Goal: Task Accomplishment & Management: Manage account settings

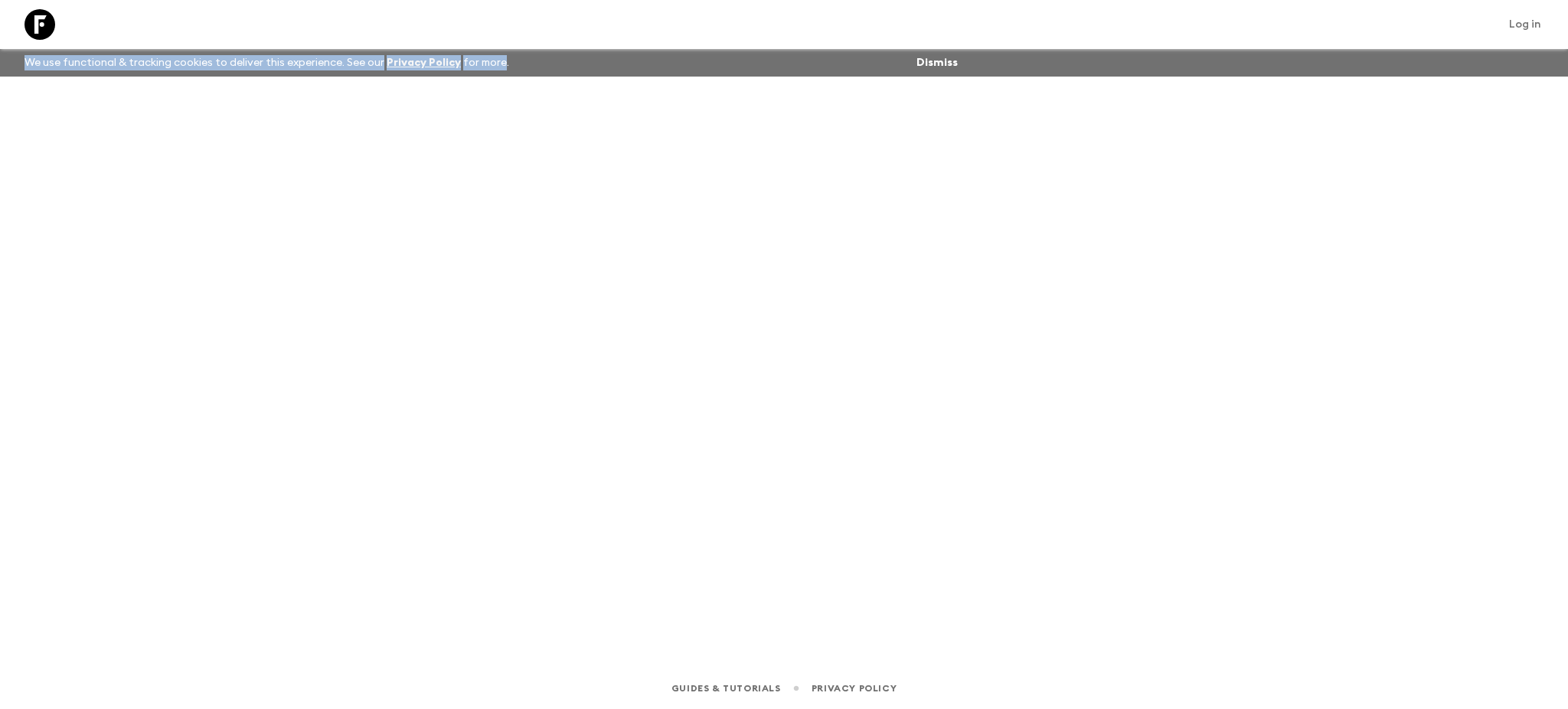
click at [223, 0] on html "Log in We use functional & tracking cookies to deliver this experience. See our…" at bounding box center [784, 354] width 1568 height 709
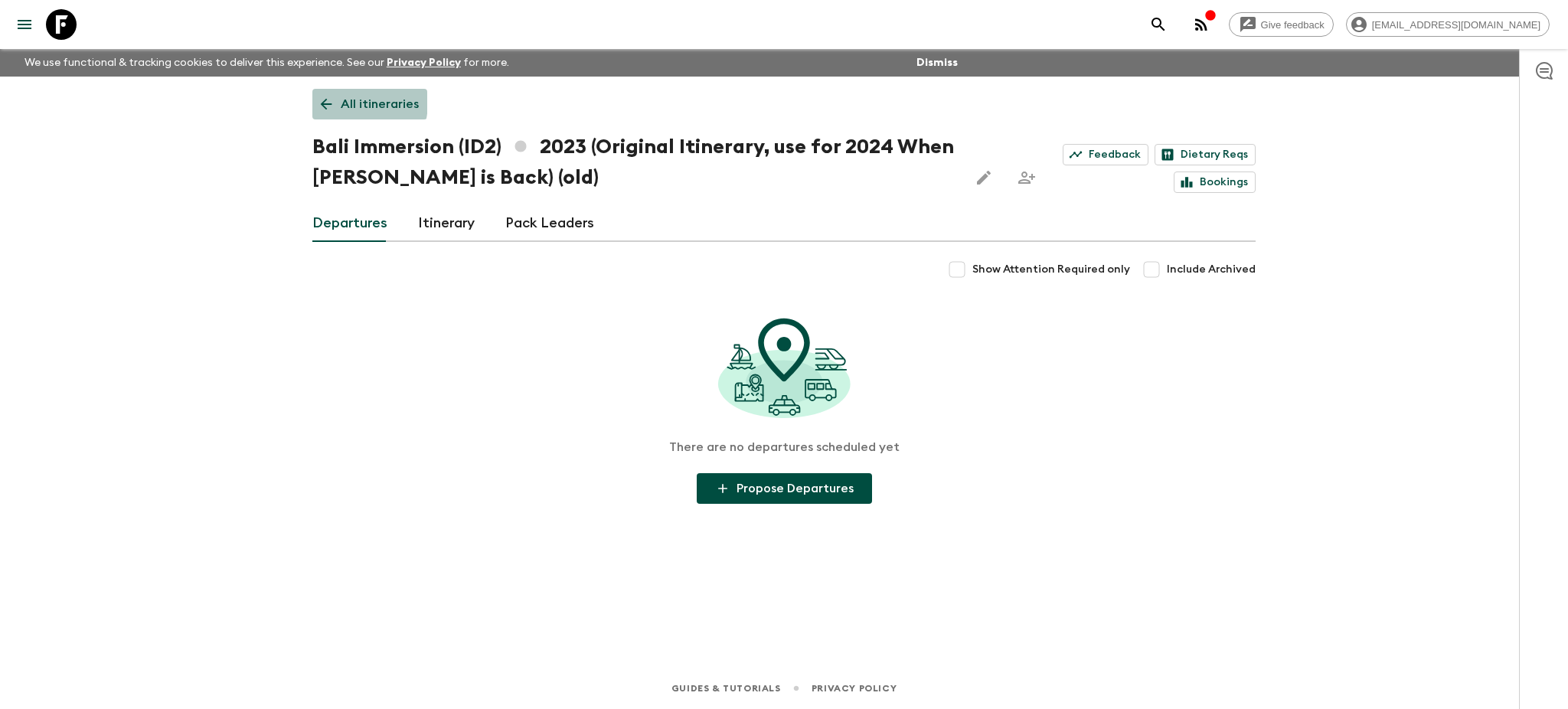
click at [326, 101] on icon at bounding box center [325, 104] width 17 height 17
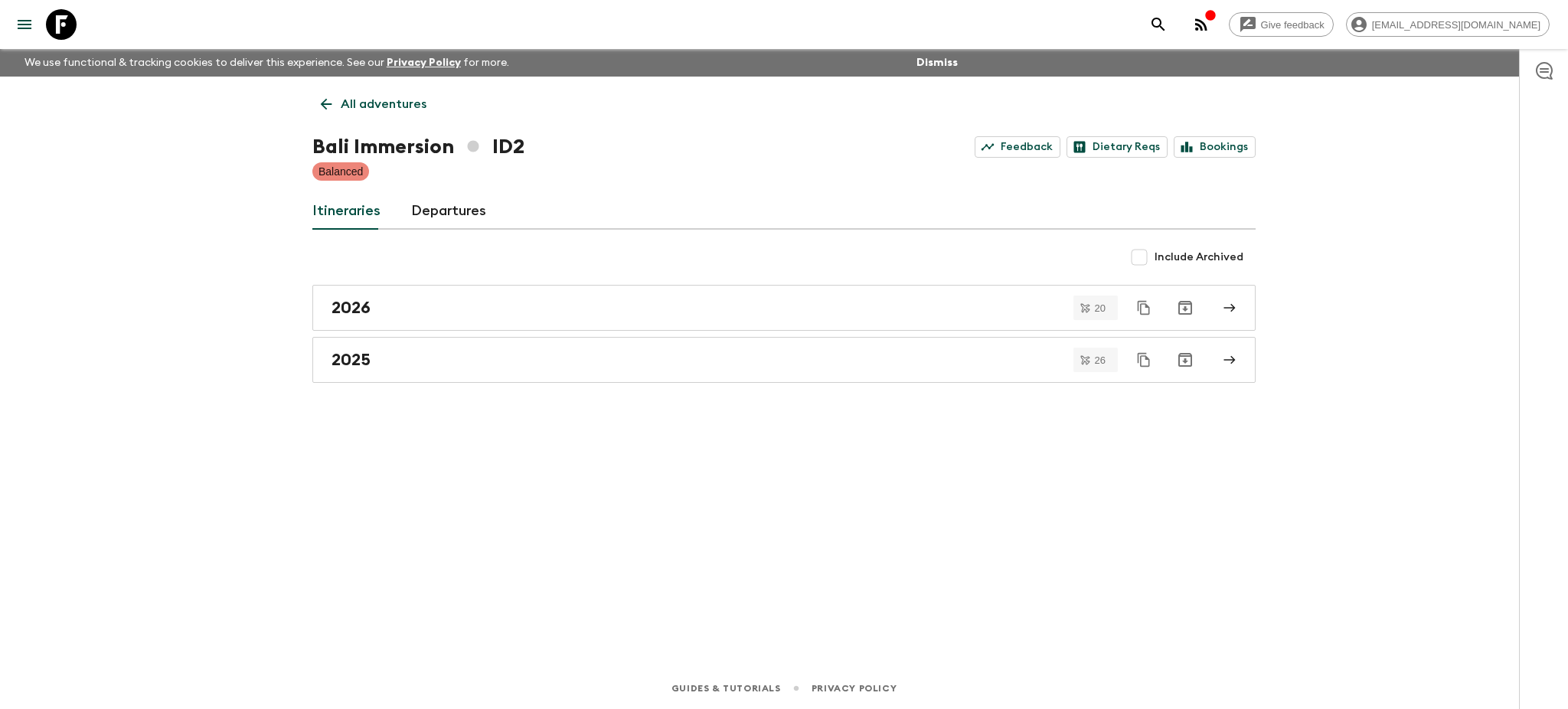
click at [325, 99] on icon at bounding box center [326, 104] width 11 height 11
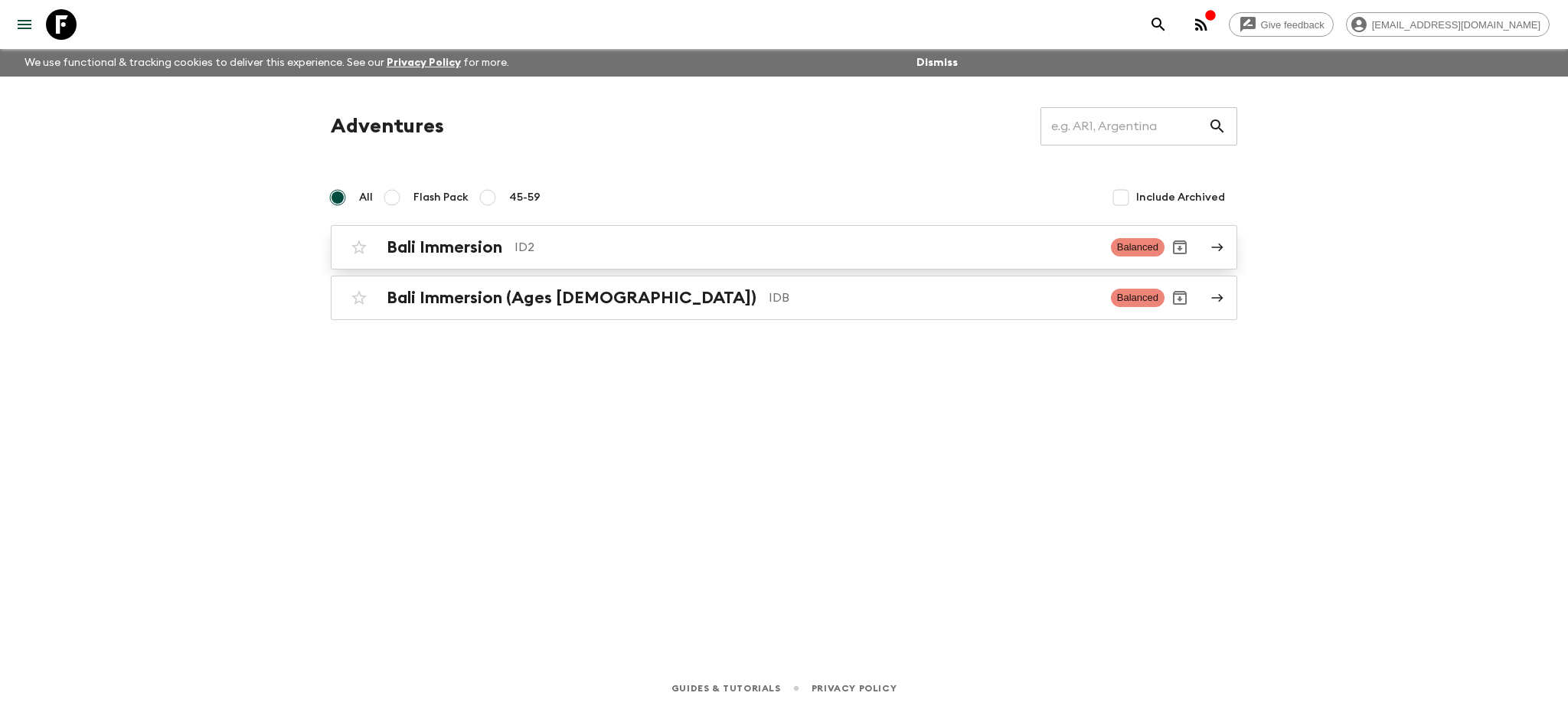
click at [1218, 249] on icon at bounding box center [1217, 248] width 14 height 14
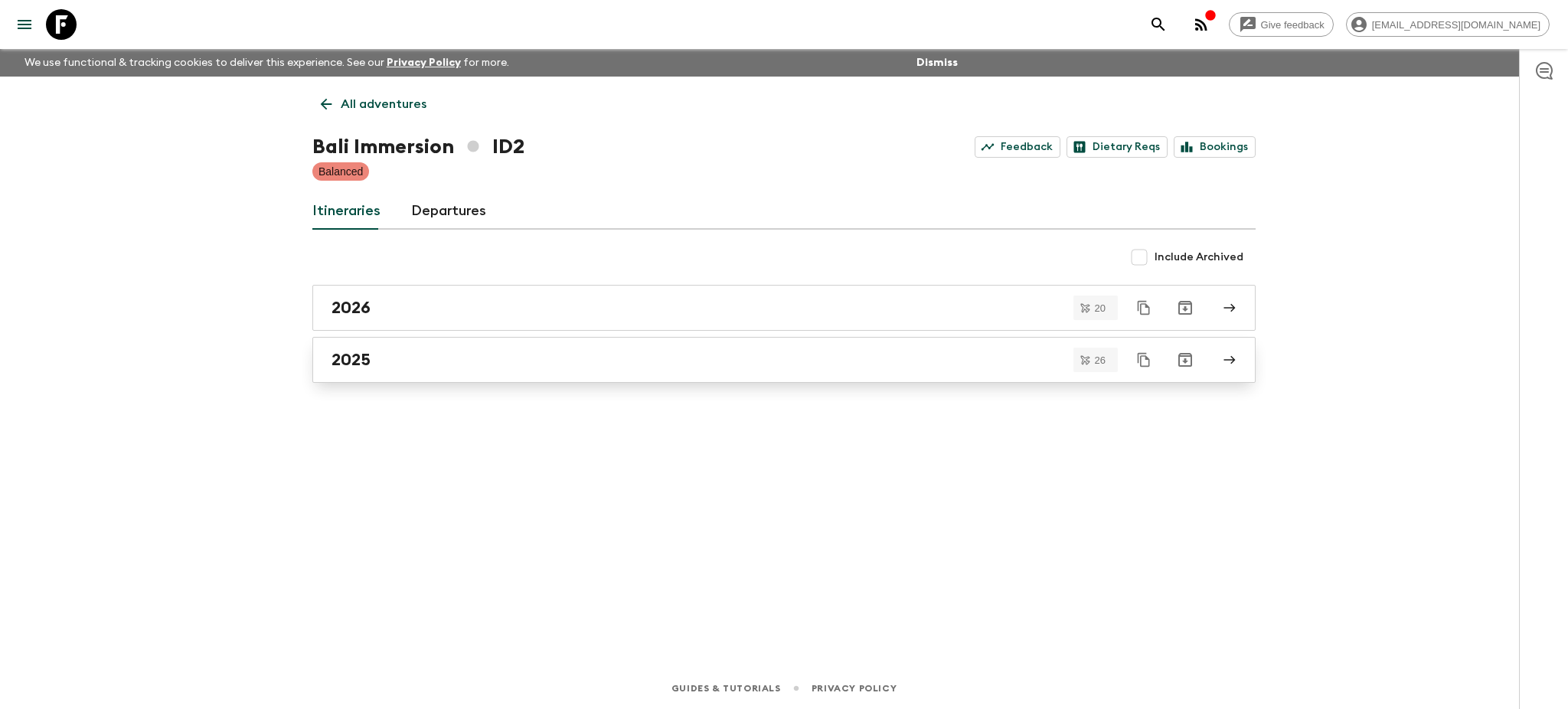
click at [1224, 363] on icon at bounding box center [1230, 360] width 14 height 14
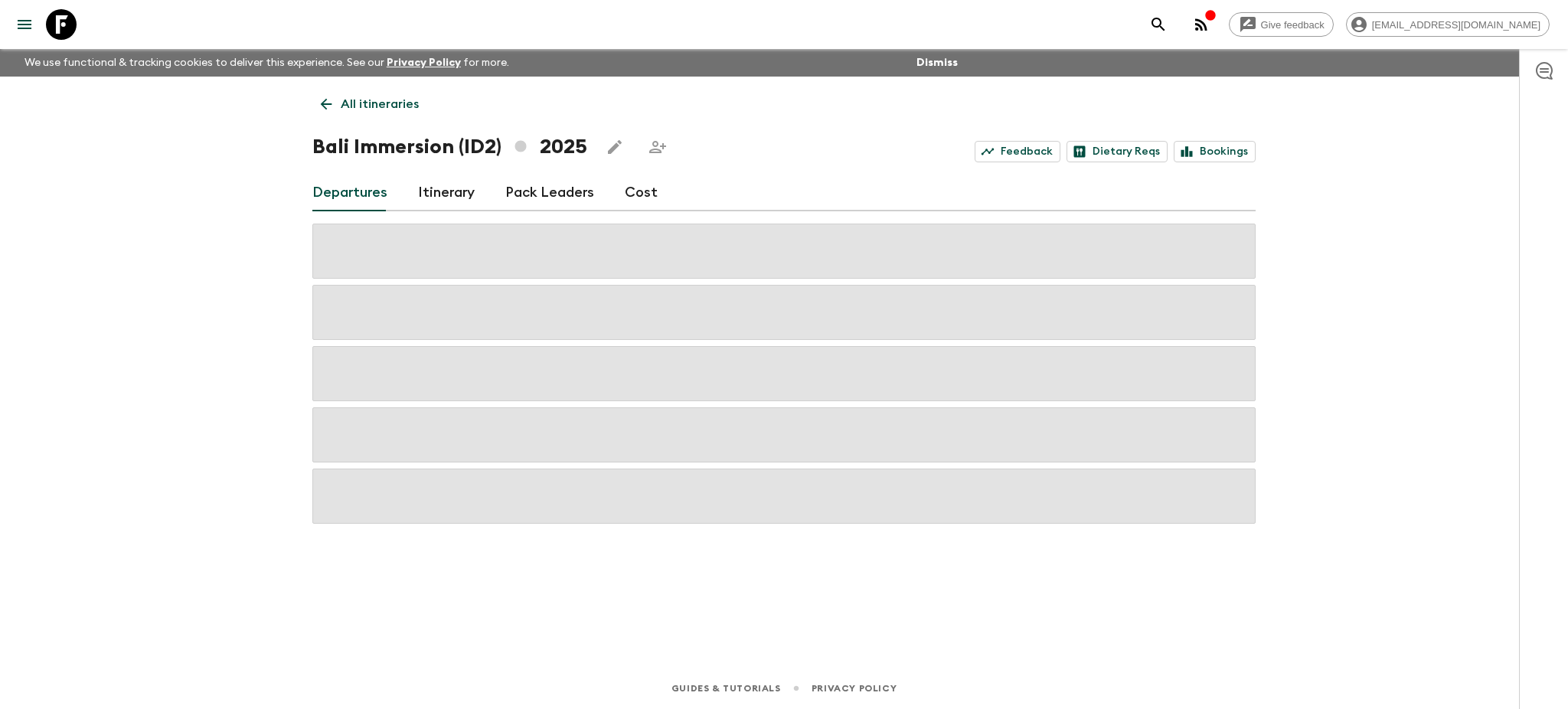
click at [1217, 35] on button "button" at bounding box center [1201, 24] width 31 height 31
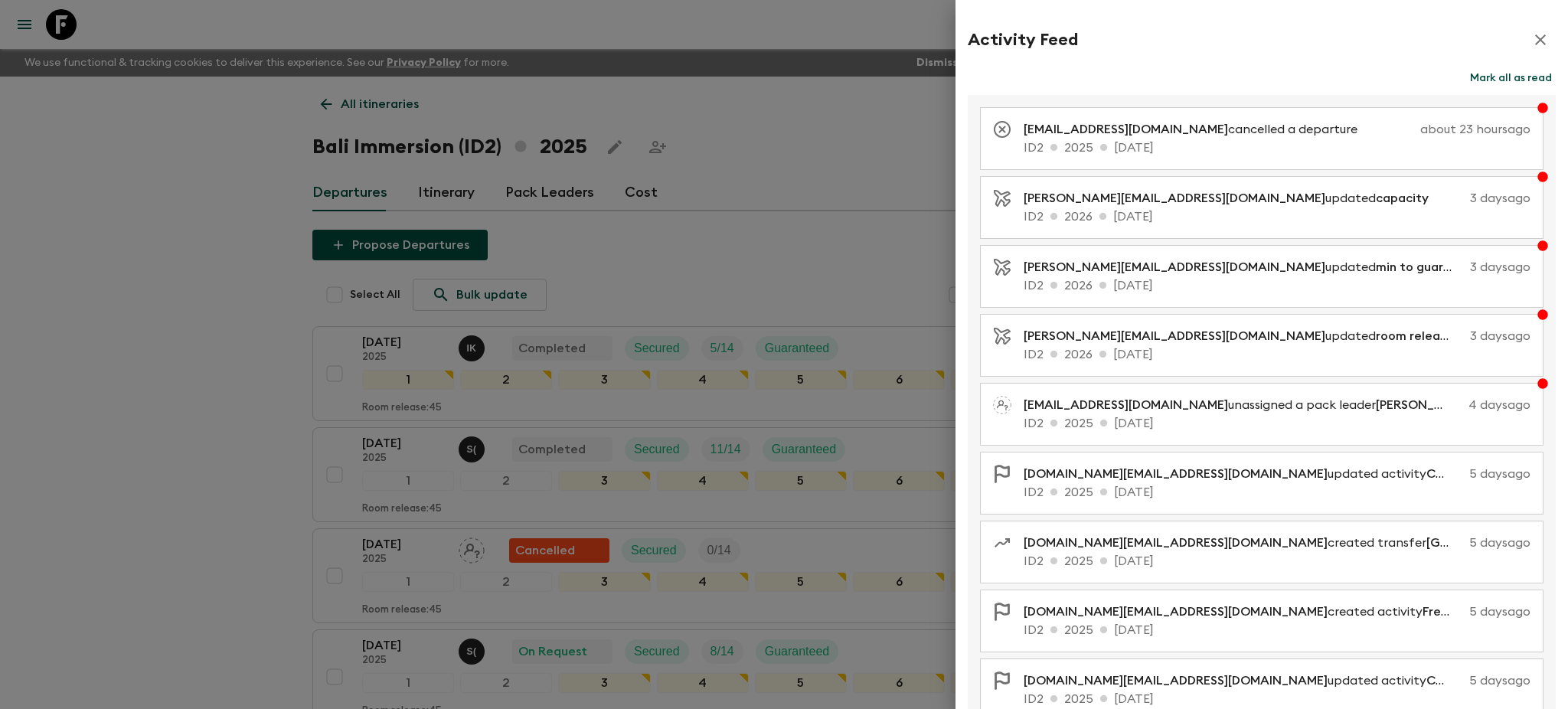
click at [1466, 75] on button "Mark all as read" at bounding box center [1510, 78] width 90 height 22
click at [1531, 43] on icon "button" at bounding box center [1540, 39] width 18 height 18
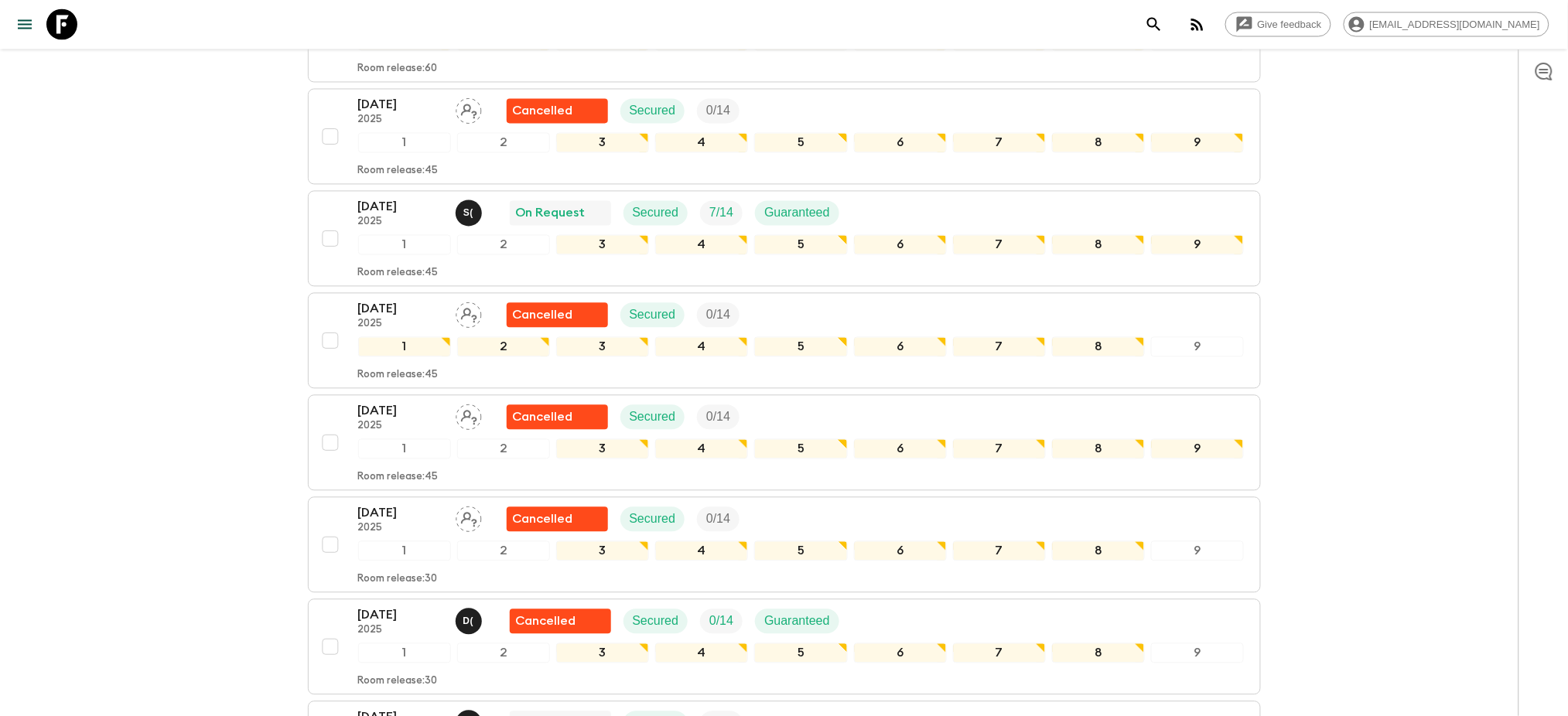
scroll to position [1340, 0]
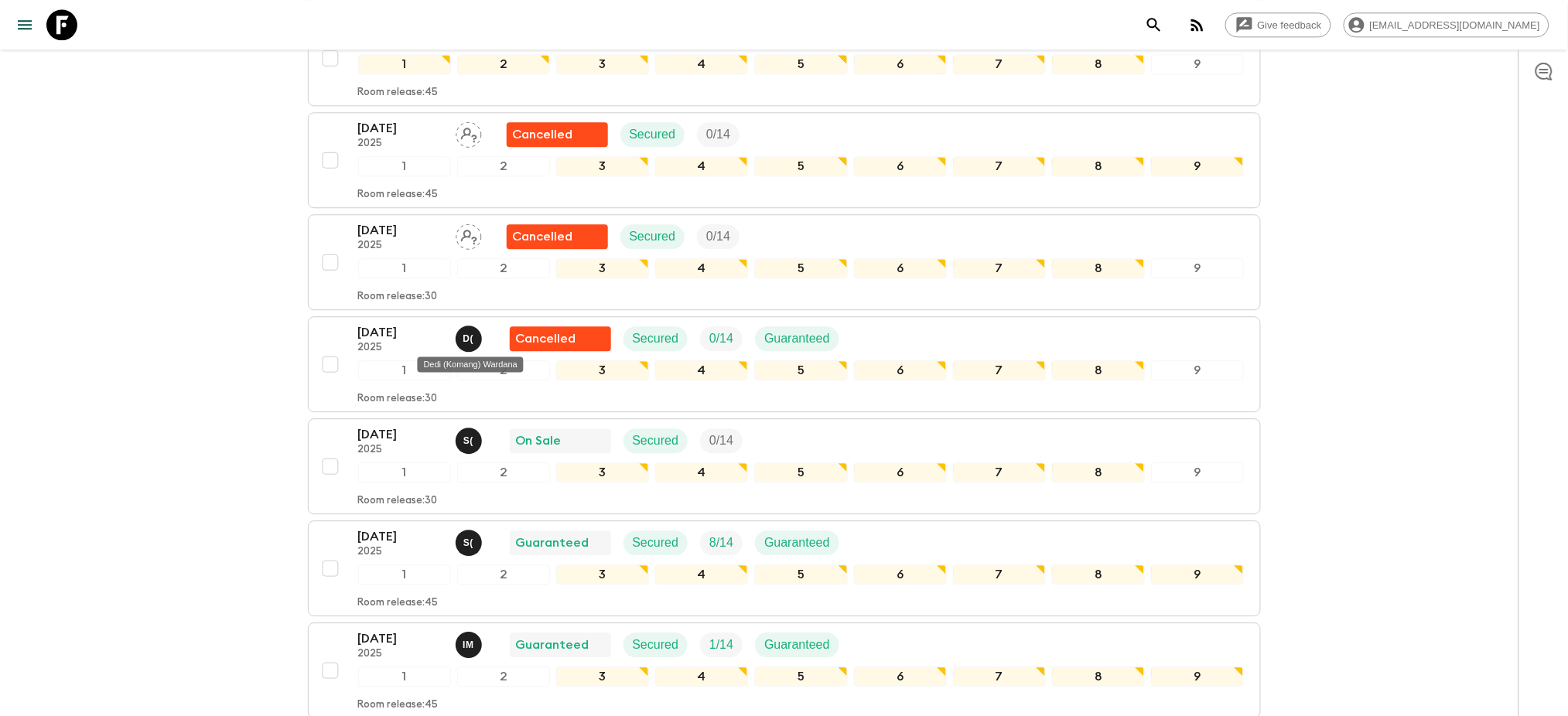
click at [468, 345] on div "Dedi (Komang) Wardana" at bounding box center [470, 359] width 109 height 28
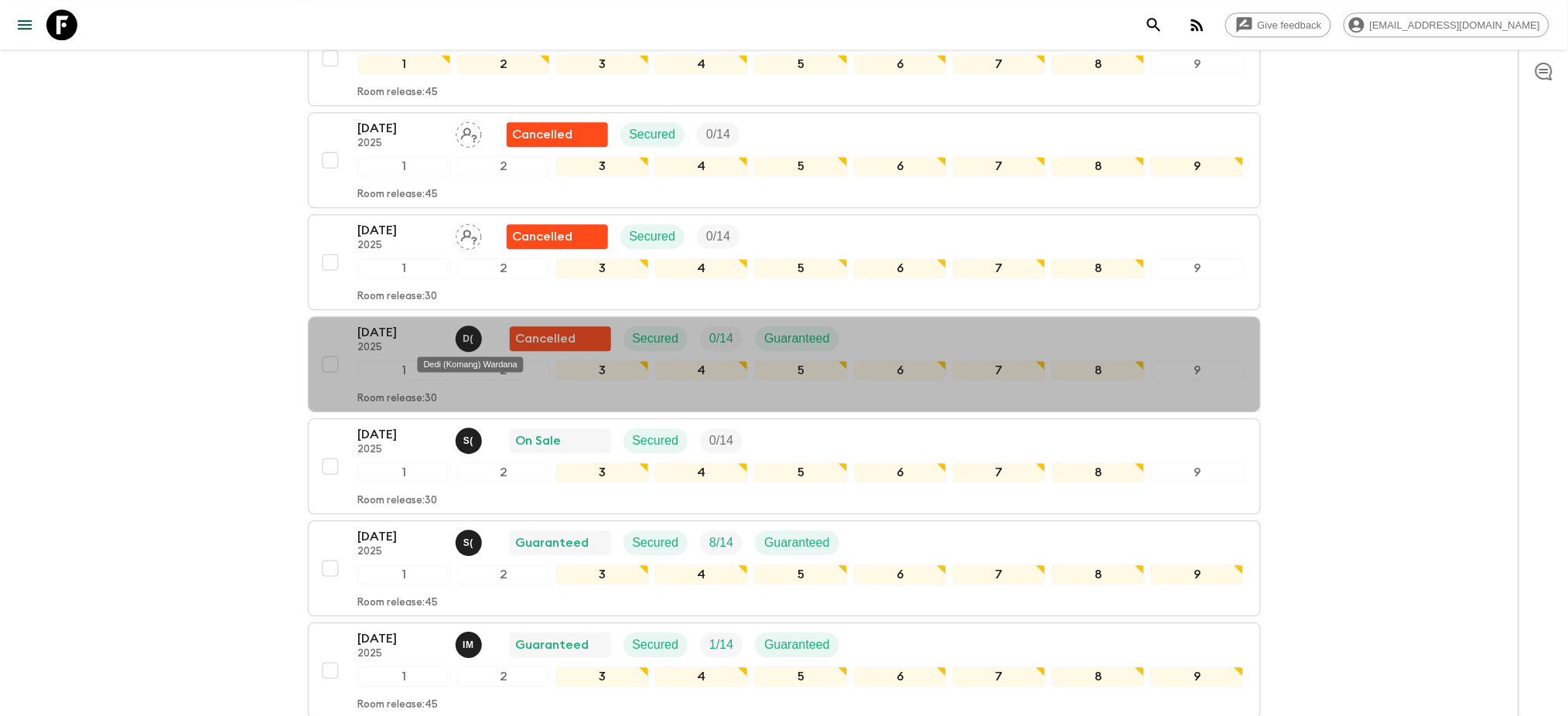
click at [468, 345] on div "Dedi (Komang) Wardana" at bounding box center [470, 359] width 109 height 28
click at [477, 339] on div "D (" at bounding box center [469, 339] width 26 height 26
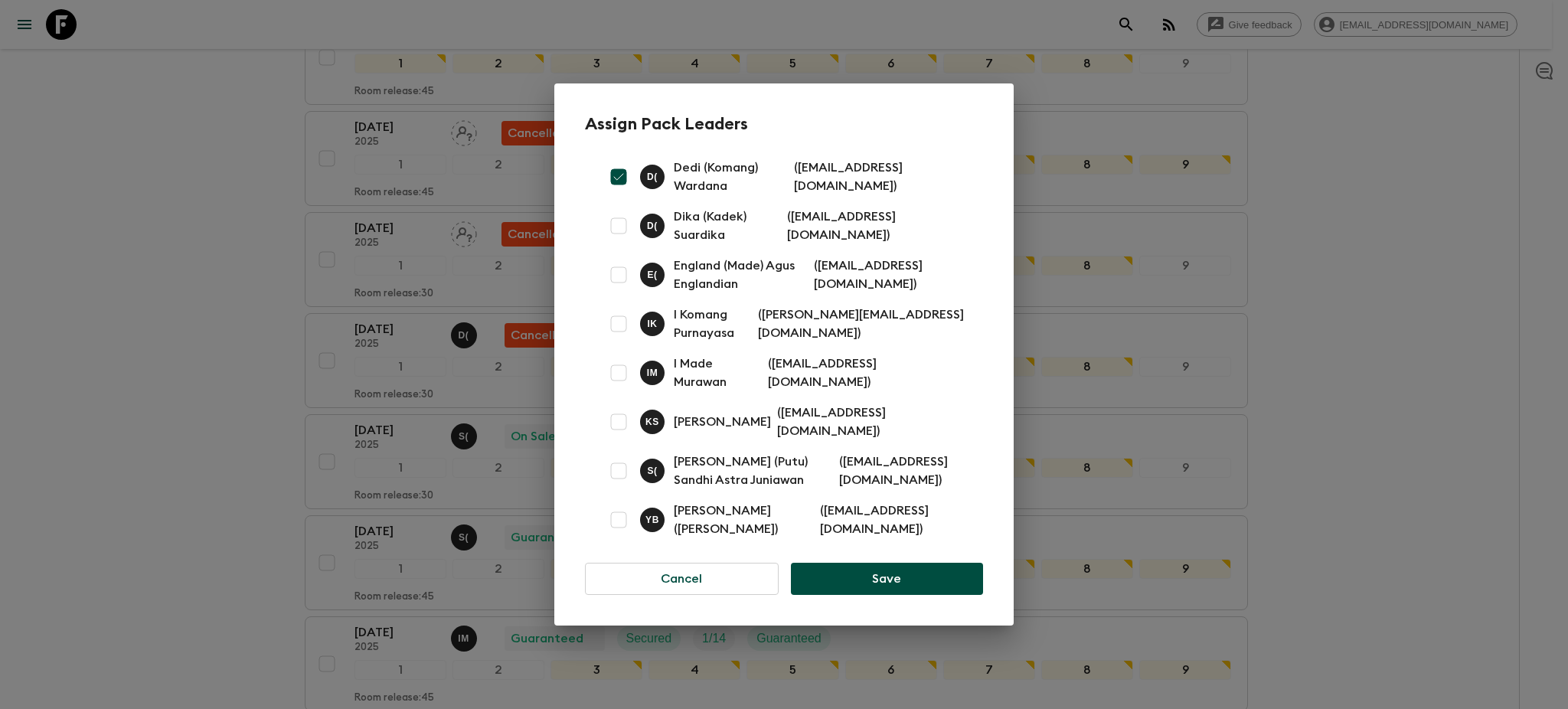
drag, startPoint x: 610, startPoint y: 176, endPoint x: 613, endPoint y: 193, distance: 17.3
click at [610, 175] on input "checkbox" at bounding box center [618, 176] width 31 height 31
checkbox input "false"
click at [848, 576] on button "Save" at bounding box center [887, 578] width 192 height 32
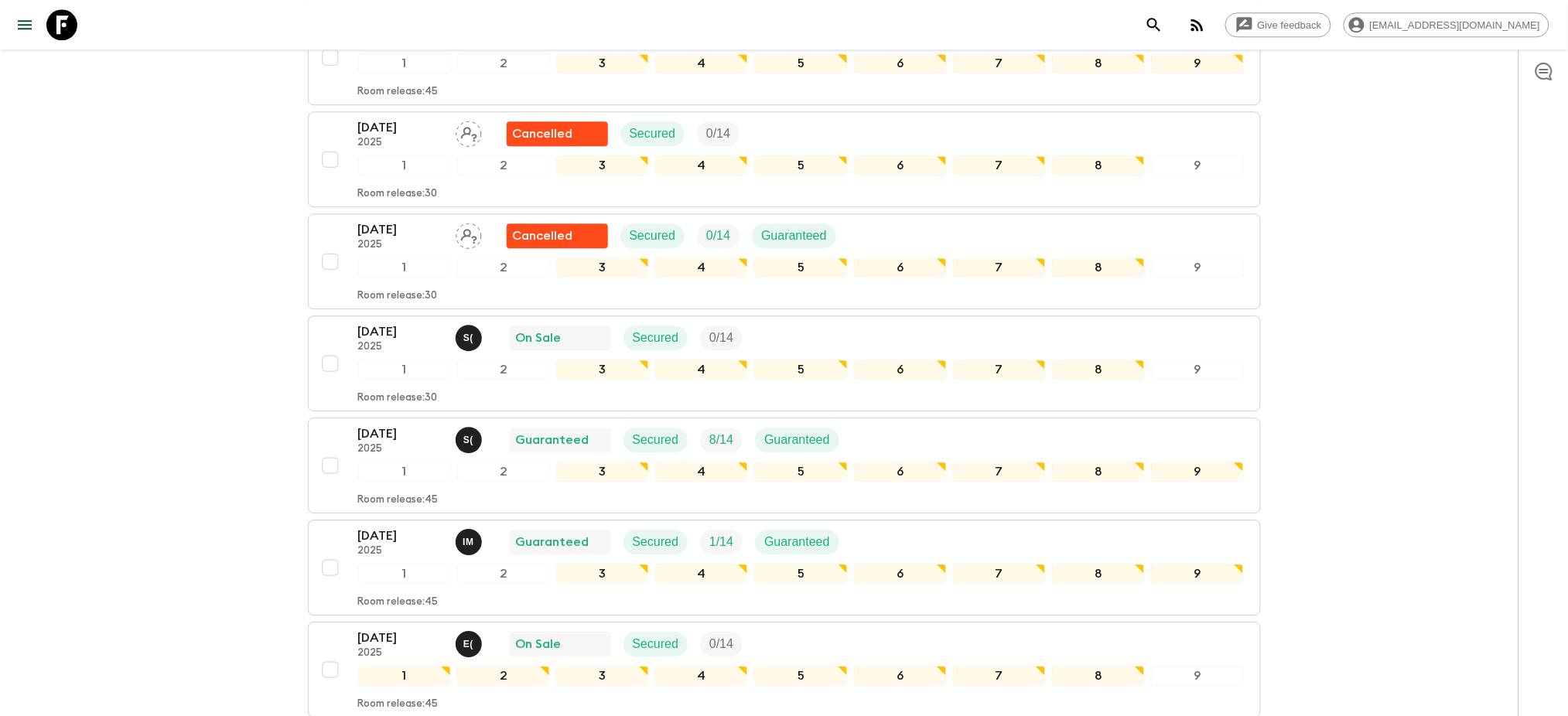
scroll to position [1133, 0]
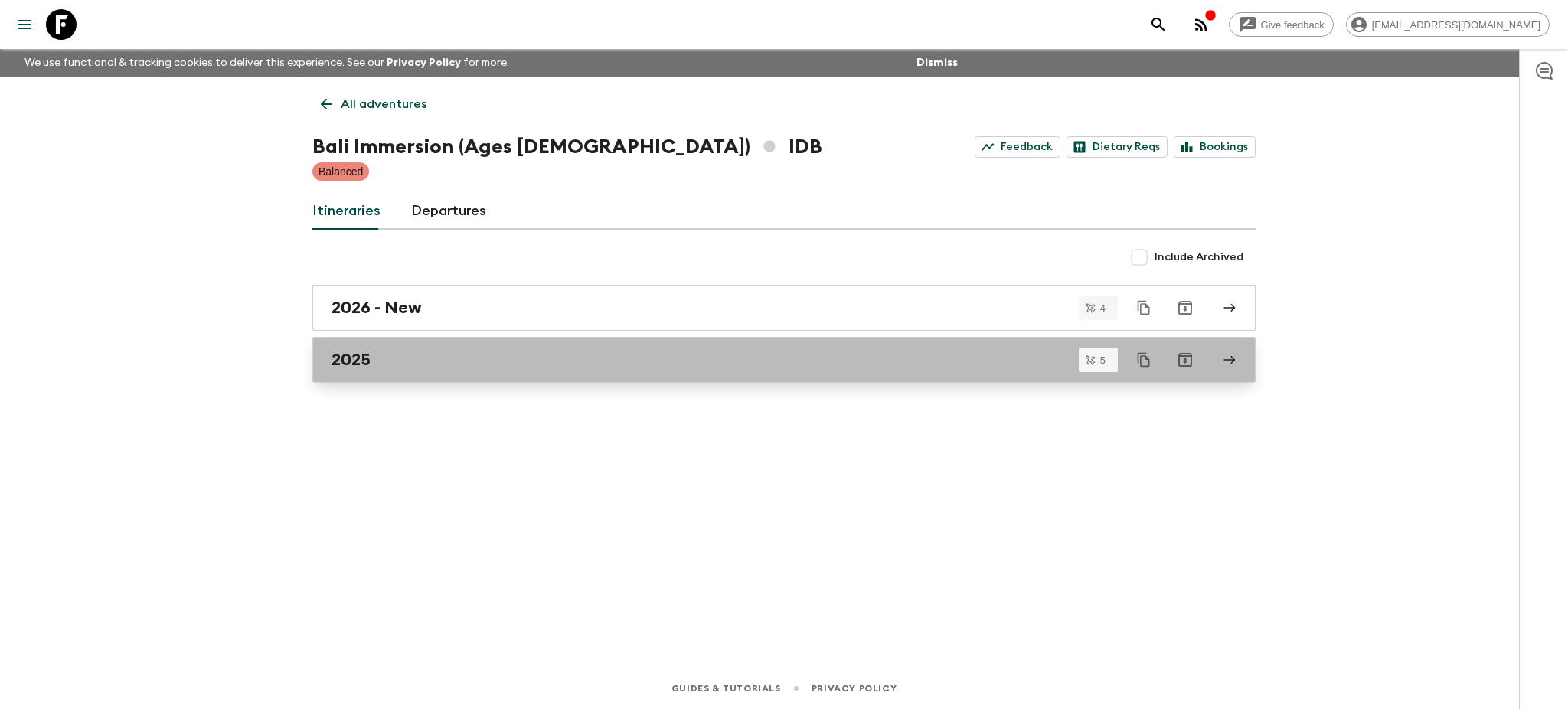
click at [1231, 365] on icon at bounding box center [1230, 360] width 14 height 14
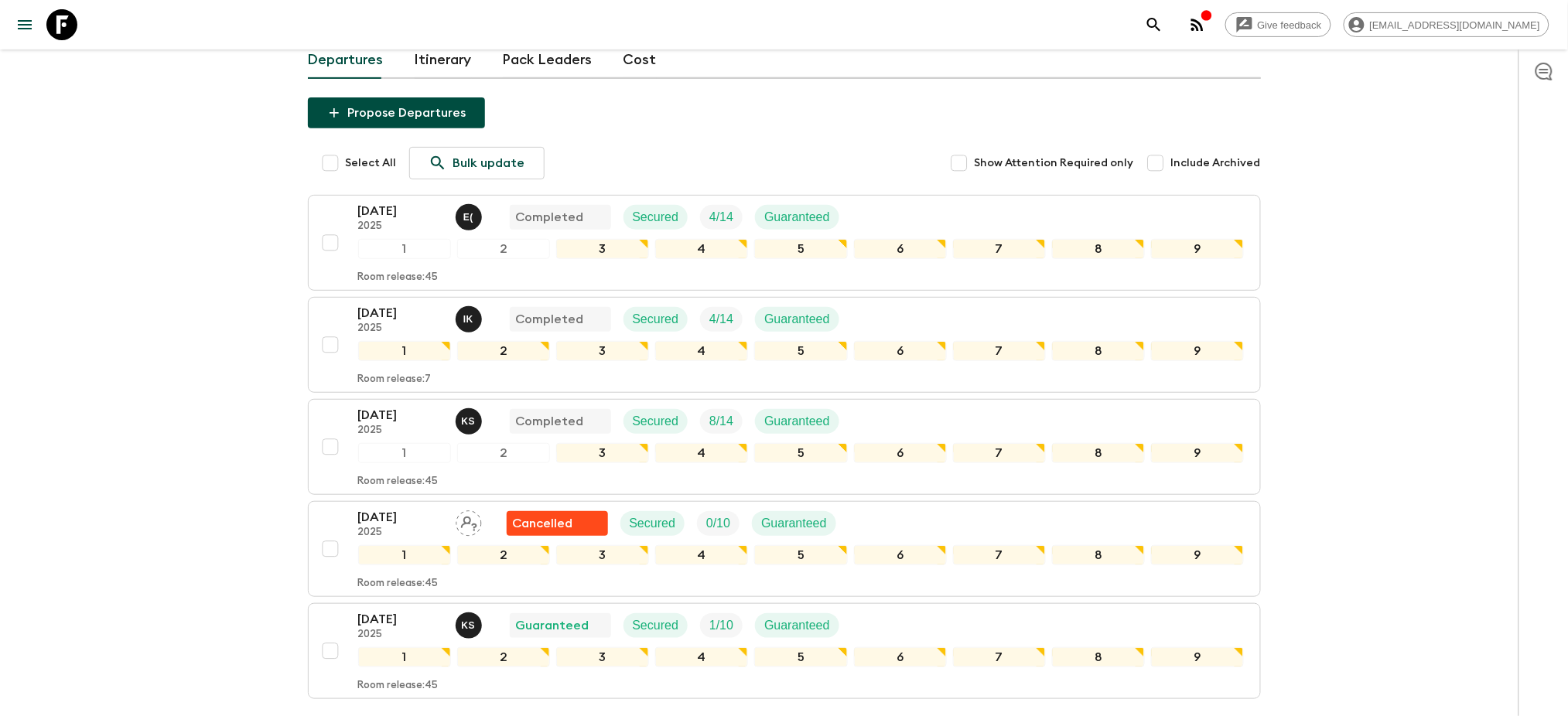
scroll to position [258, 0]
